Goal: Task Accomplishment & Management: Use online tool/utility

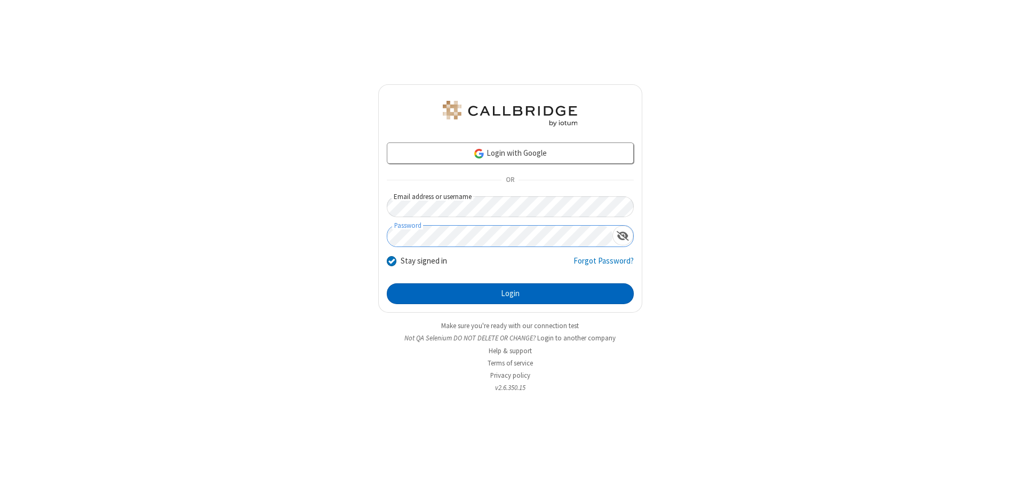
click at [510, 294] on button "Login" at bounding box center [510, 293] width 247 height 21
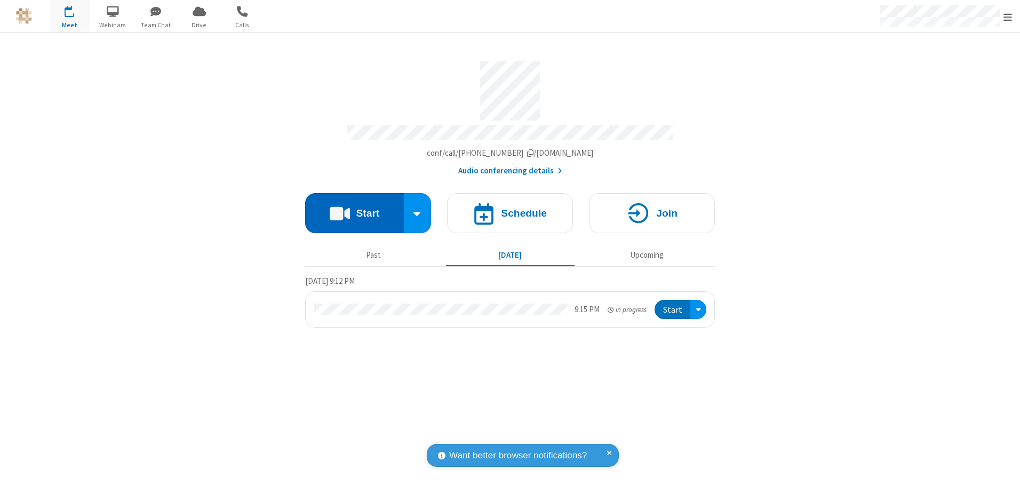
click at [354, 209] on button "Start" at bounding box center [354, 213] width 99 height 40
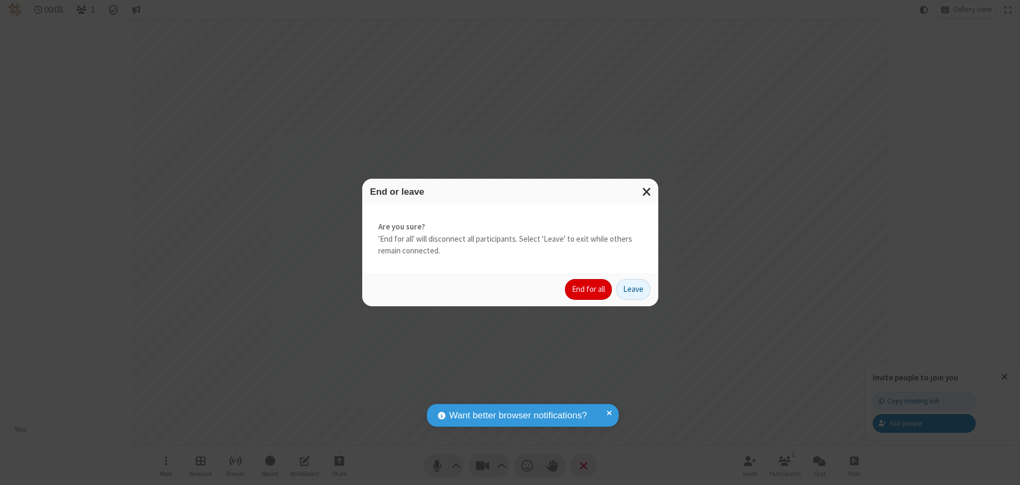
click at [589, 289] on button "End for all" at bounding box center [588, 289] width 47 height 21
